Goal: Entertainment & Leisure: Consume media (video, audio)

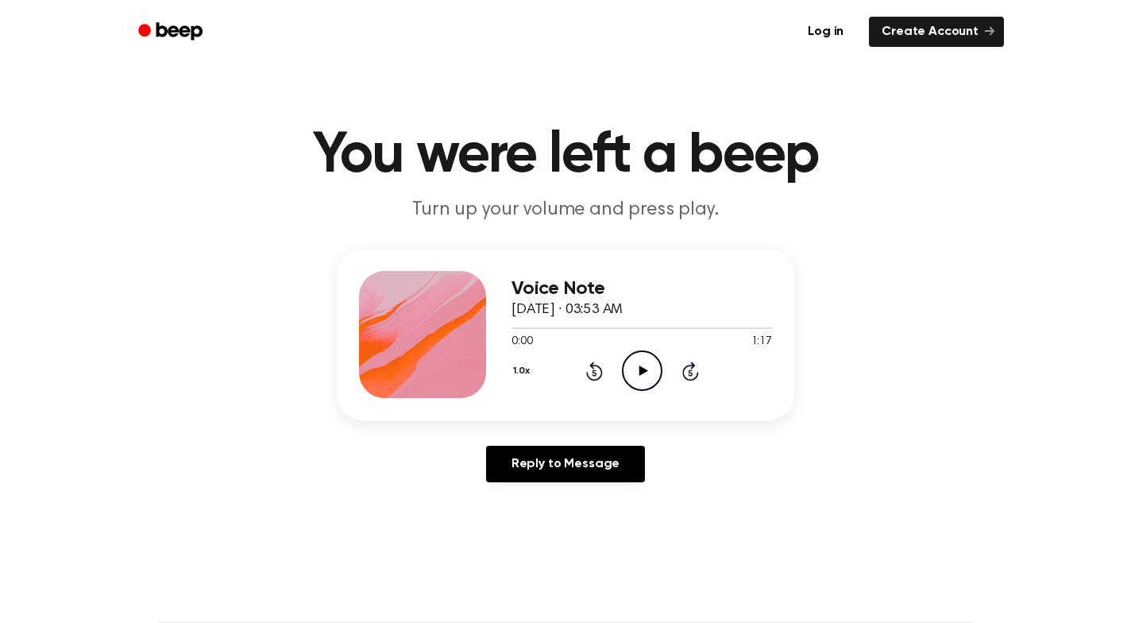
click at [633, 358] on icon "Play Audio" at bounding box center [642, 370] width 41 height 41
drag, startPoint x: 519, startPoint y: 330, endPoint x: 541, endPoint y: 335, distance: 22.7
click at [541, 335] on div "0:04 1:17 Your browser does not support the [object Object] element." at bounding box center [641, 335] width 261 height 29
click at [679, 330] on div at bounding box center [641, 327] width 261 height 13
click at [650, 371] on icon "Pause Audio" at bounding box center [642, 370] width 41 height 41
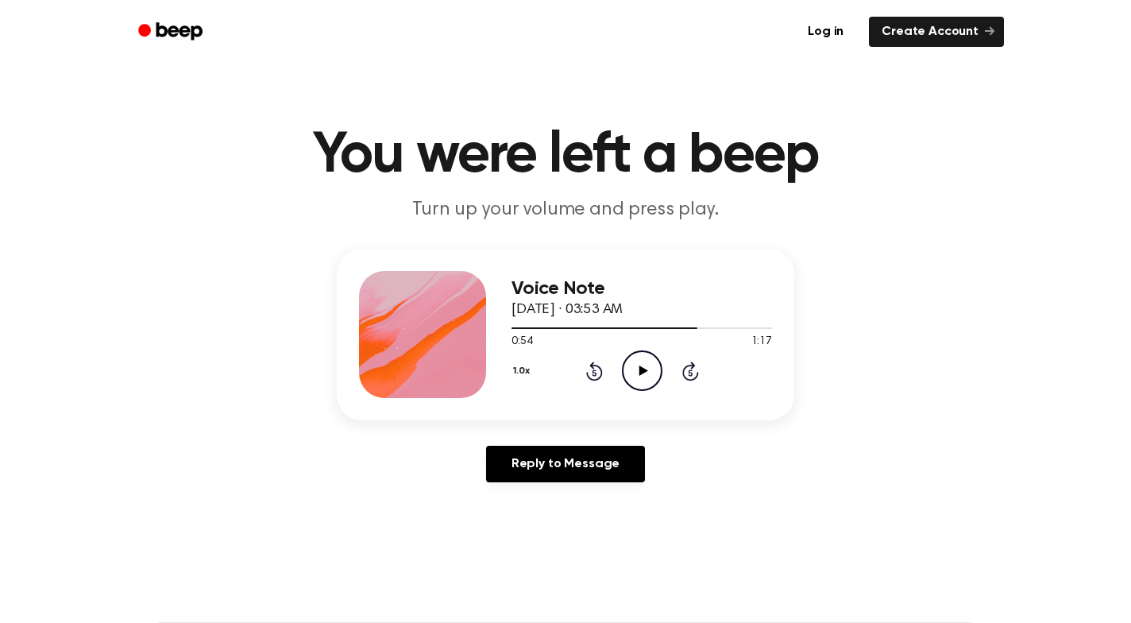
click at [589, 370] on icon "Rewind 5 seconds" at bounding box center [593, 371] width 17 height 21
click at [647, 386] on icon "Play Audio" at bounding box center [642, 370] width 41 height 41
click at [641, 378] on icon "Pause Audio" at bounding box center [642, 370] width 41 height 41
click at [635, 362] on icon "Play Audio" at bounding box center [642, 370] width 41 height 41
click at [599, 370] on icon "Rewind 5 seconds" at bounding box center [593, 371] width 17 height 21
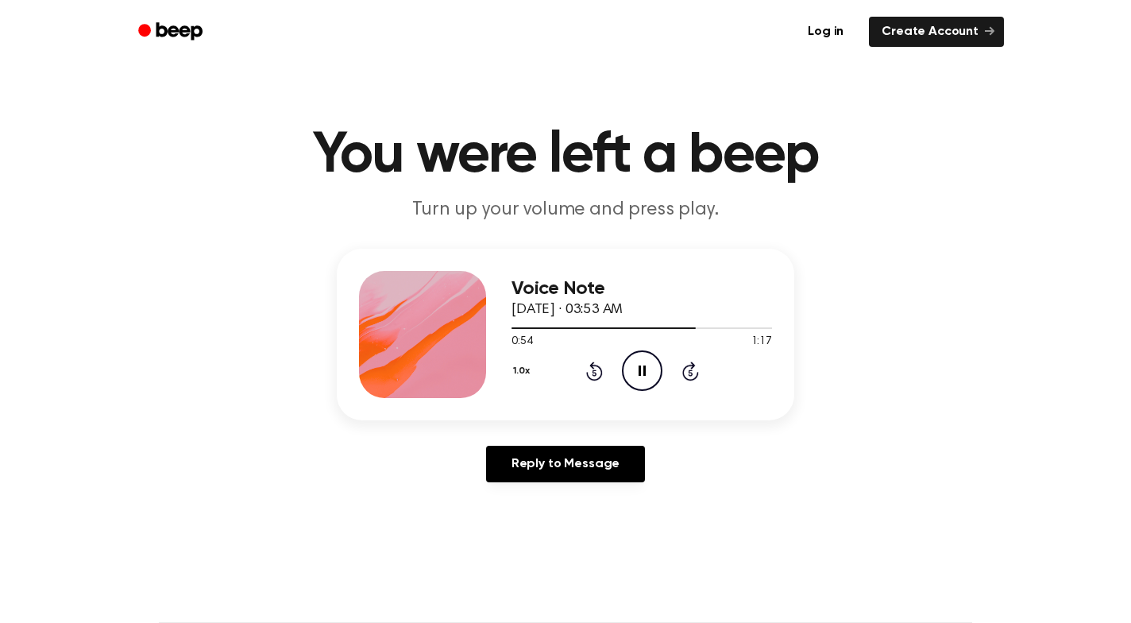
click at [643, 387] on icon "Pause Audio" at bounding box center [642, 370] width 41 height 41
click at [732, 333] on div at bounding box center [641, 327] width 261 height 13
click at [654, 388] on icon "Play Audio" at bounding box center [642, 370] width 41 height 41
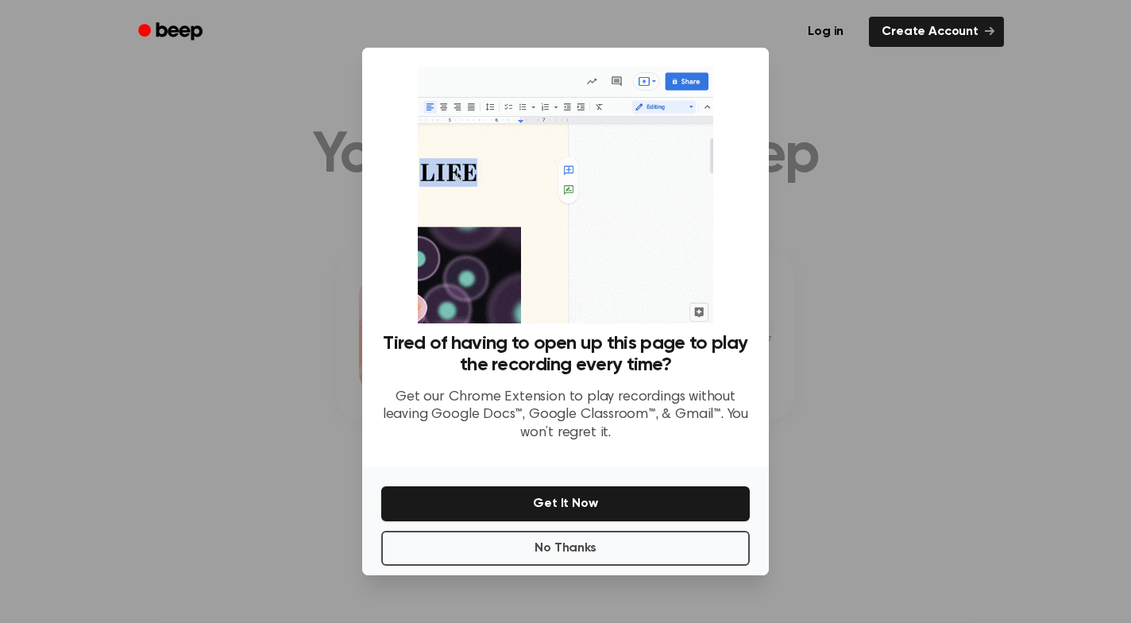
click at [853, 204] on div at bounding box center [565, 311] width 1131 height 623
click at [566, 555] on button "No Thanks" at bounding box center [565, 548] width 369 height 35
